Goal: Task Accomplishment & Management: Use online tool/utility

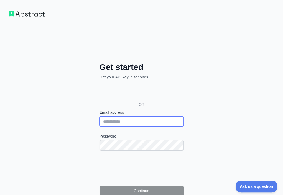
click at [100, 116] on input "Email address" at bounding box center [142, 121] width 84 height 11
paste input "**********"
type input "**********"
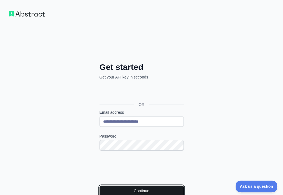
click at [113, 185] on button "Continue" at bounding box center [142, 190] width 84 height 11
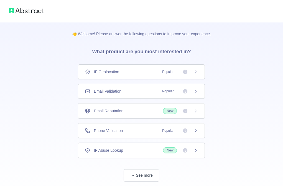
click at [143, 93] on div "Email Validation Popular" at bounding box center [141, 91] width 113 height 6
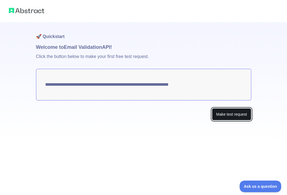
click at [216, 114] on button "Make test request" at bounding box center [231, 114] width 39 height 12
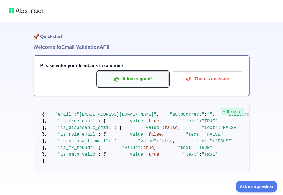
click at [135, 82] on p "It looks good!" at bounding box center [133, 78] width 63 height 9
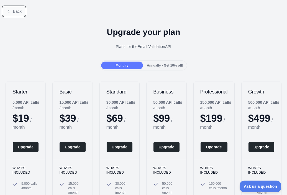
click at [17, 13] on span "Back" at bounding box center [17, 11] width 9 height 4
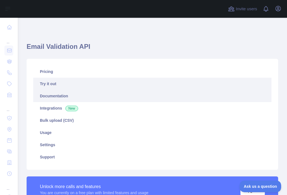
scroll to position [111, 0]
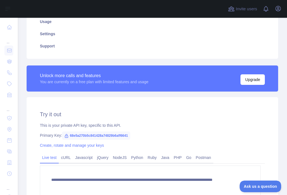
click at [106, 137] on span "68e5a270b5c841428a74829b6aff6641" at bounding box center [96, 135] width 68 height 8
copy span "68e5a270b5c841428a74829b6aff6641"
